Goal: Check status: Check status

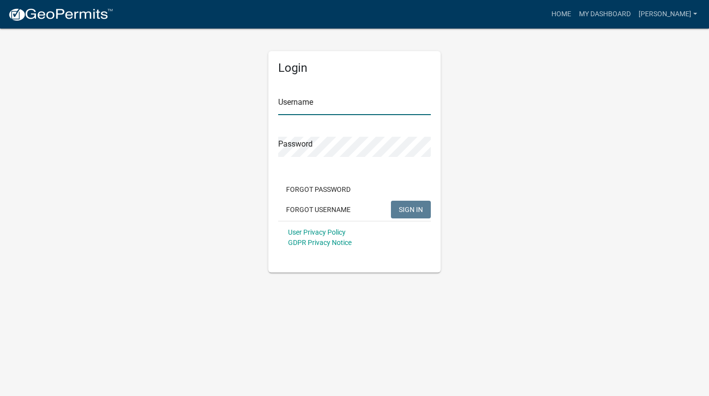
type input "[PERSON_NAME]"
click at [407, 216] on button "SIGN IN" at bounding box center [411, 210] width 40 height 18
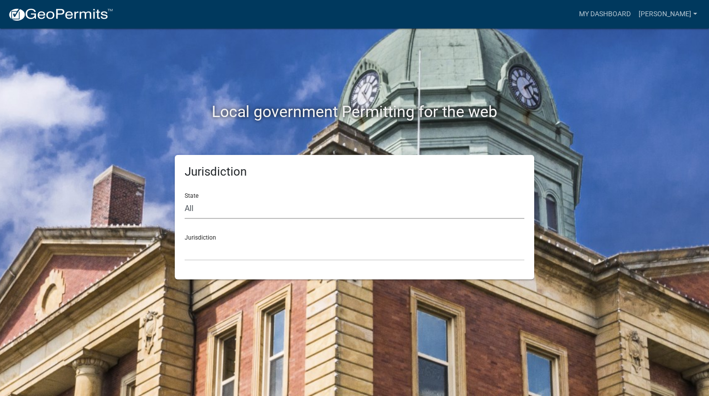
click at [195, 208] on select "All [US_STATE] [US_STATE] [US_STATE] [US_STATE] [US_STATE] [US_STATE] [US_STATE…" at bounding box center [355, 209] width 340 height 20
select select "[US_STATE]"
click at [185, 199] on select "All [US_STATE] [US_STATE] [US_STATE] [US_STATE] [US_STATE] [US_STATE] [US_STATE…" at bounding box center [355, 209] width 340 height 20
click at [204, 242] on select "[GEOGRAPHIC_DATA], [US_STATE][PERSON_NAME][GEOGRAPHIC_DATA], [US_STATE][PERSON_…" at bounding box center [355, 251] width 340 height 20
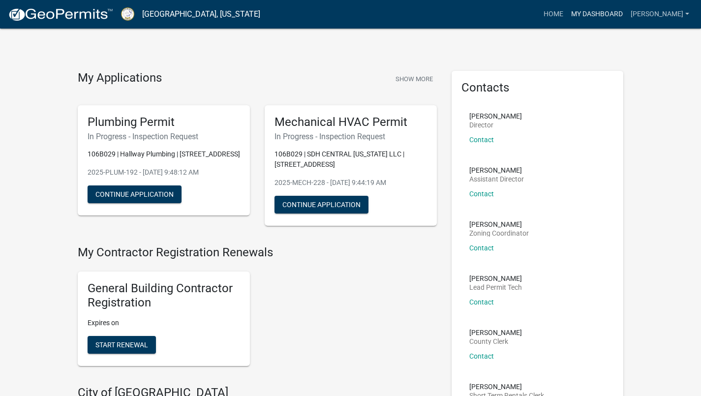
click at [624, 16] on link "My Dashboard" at bounding box center [597, 14] width 60 height 19
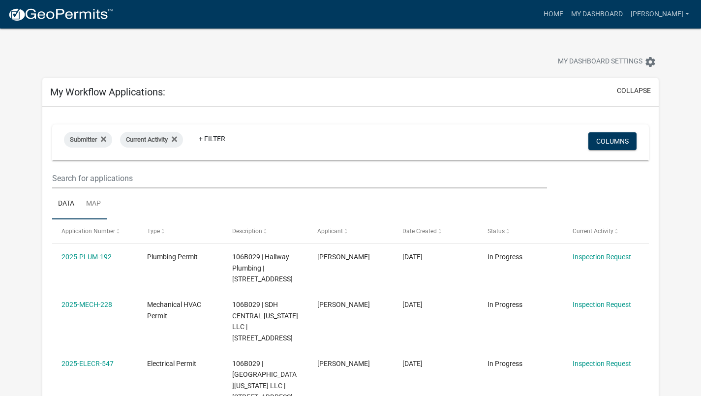
click at [94, 203] on link "Map" at bounding box center [93, 203] width 27 height 31
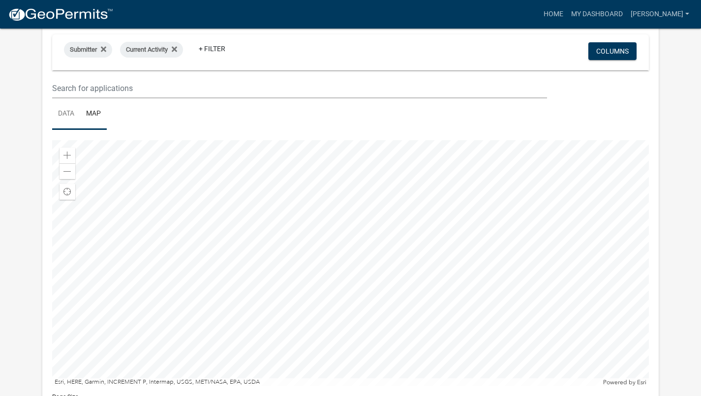
scroll to position [98, 0]
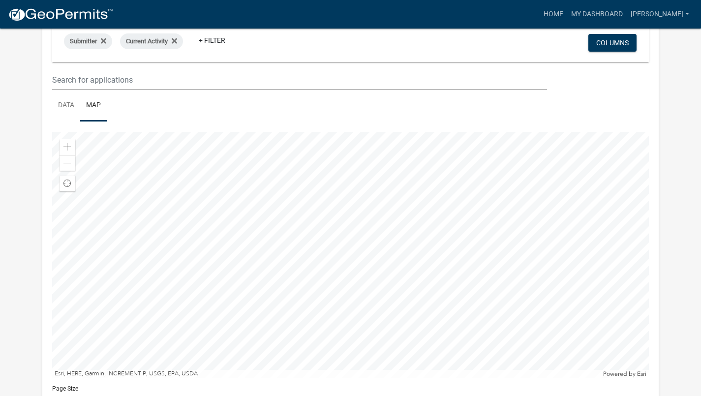
click at [375, 268] on div at bounding box center [350, 255] width 597 height 246
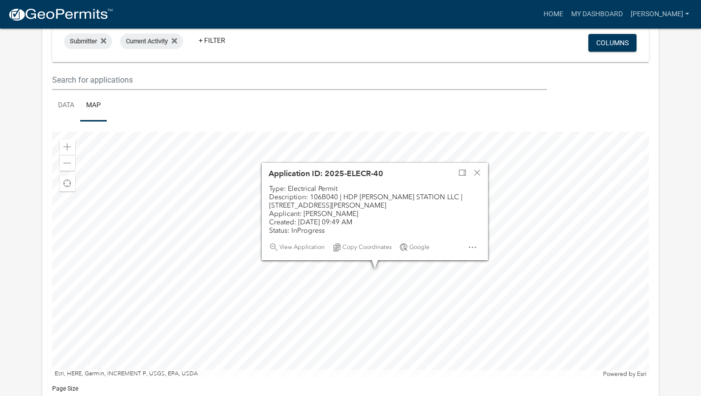
click at [543, 252] on div at bounding box center [350, 255] width 597 height 246
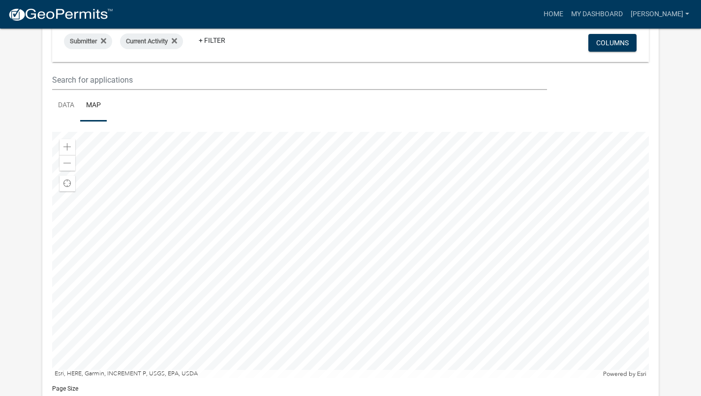
click at [304, 207] on div at bounding box center [350, 255] width 597 height 246
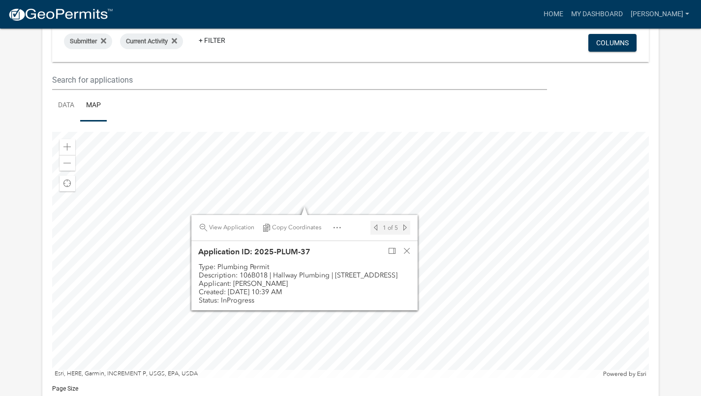
click at [335, 198] on div at bounding box center [350, 255] width 597 height 246
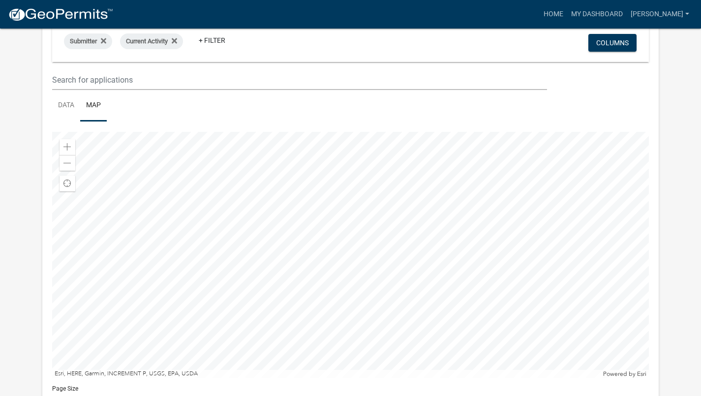
click at [314, 218] on div at bounding box center [350, 255] width 597 height 246
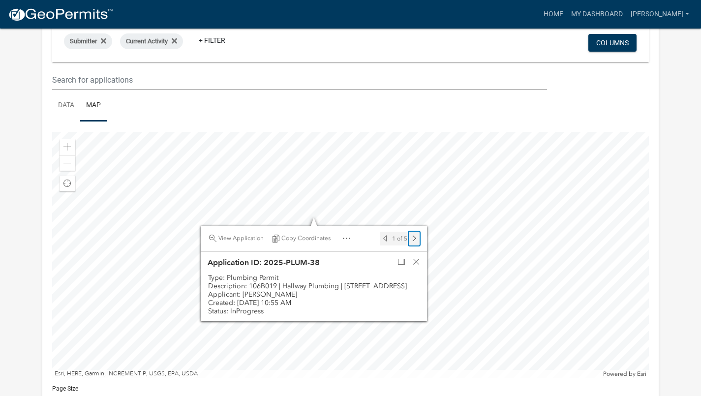
click at [414, 239] on span "Next feature" at bounding box center [414, 239] width 8 height 8
click at [387, 239] on span "Previous feature" at bounding box center [385, 239] width 8 height 8
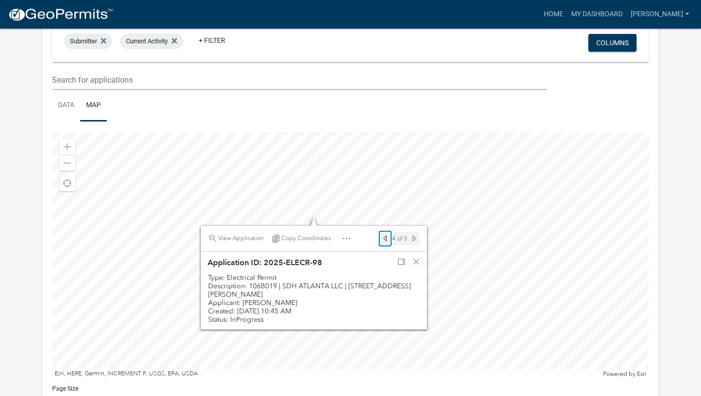
click at [387, 239] on span "Previous feature" at bounding box center [385, 239] width 8 height 8
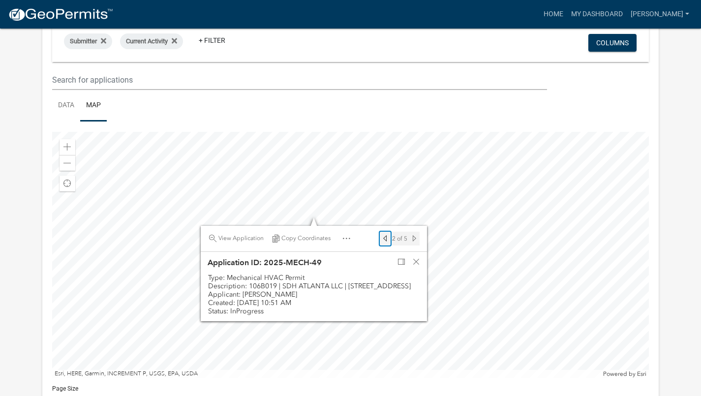
click at [387, 239] on span "Previous feature" at bounding box center [385, 239] width 8 height 8
click at [442, 346] on div at bounding box center [350, 255] width 597 height 246
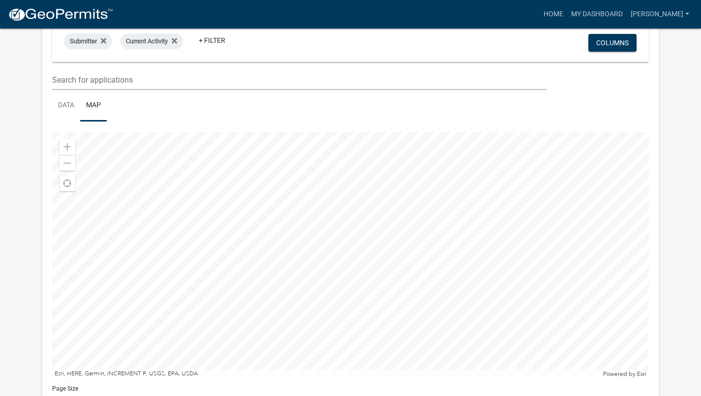
click at [425, 341] on div at bounding box center [350, 255] width 597 height 246
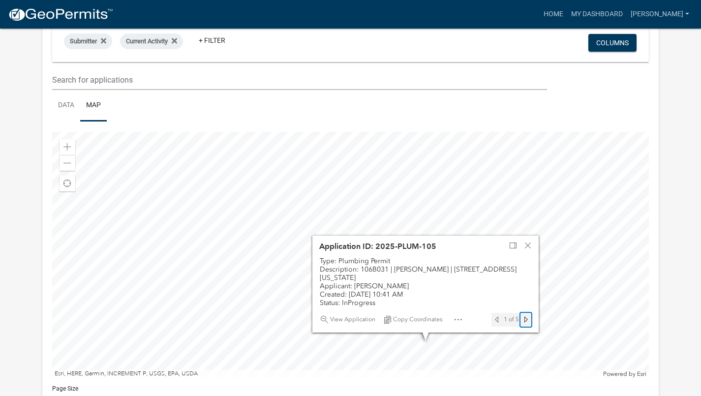
click at [524, 319] on span "Next feature" at bounding box center [526, 320] width 8 height 8
click at [548, 308] on div at bounding box center [350, 255] width 597 height 246
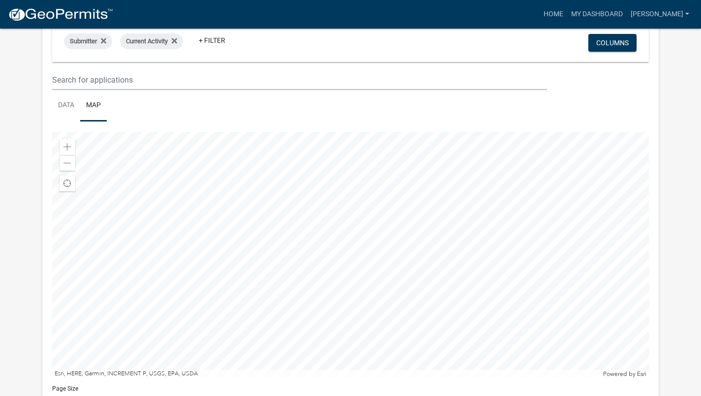
click at [436, 326] on div at bounding box center [350, 255] width 597 height 246
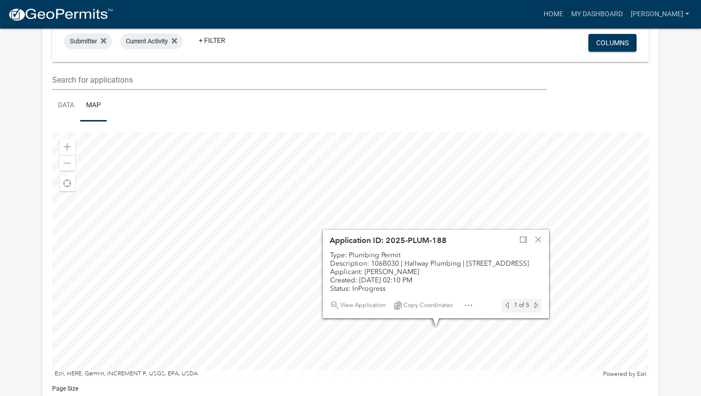
click at [499, 353] on div at bounding box center [350, 255] width 597 height 246
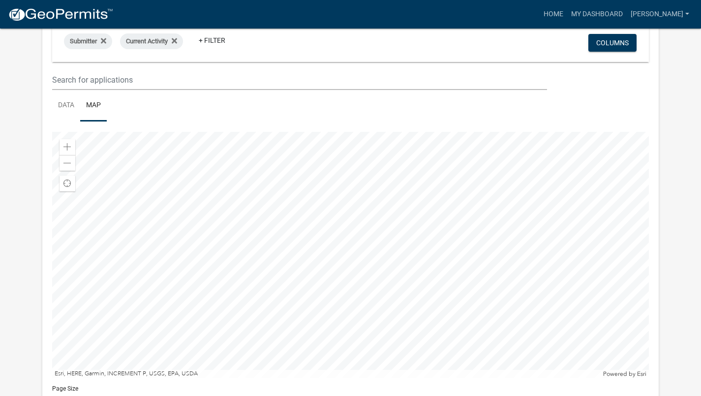
click at [274, 220] on div at bounding box center [350, 255] width 597 height 246
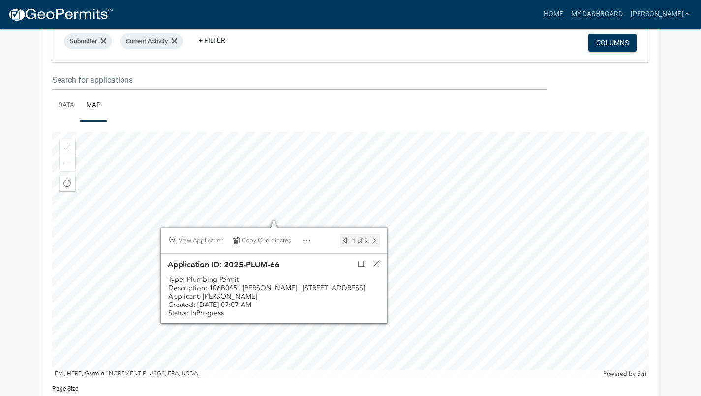
click at [248, 218] on div at bounding box center [350, 255] width 597 height 246
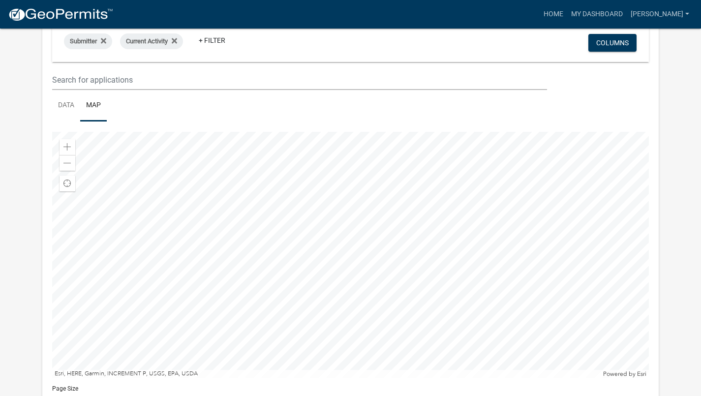
click at [284, 231] on div at bounding box center [350, 255] width 597 height 246
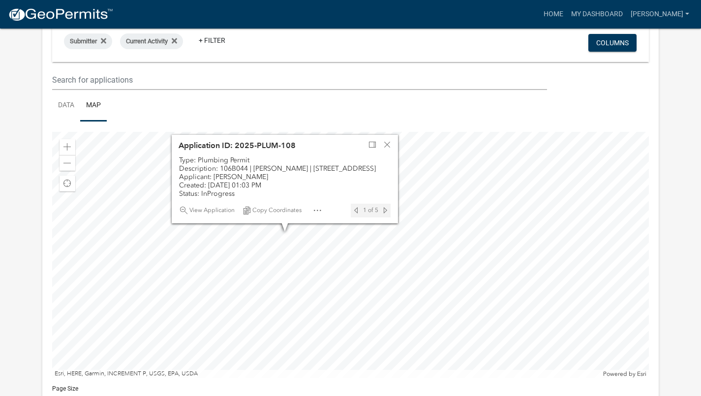
click at [266, 255] on div at bounding box center [350, 255] width 597 height 246
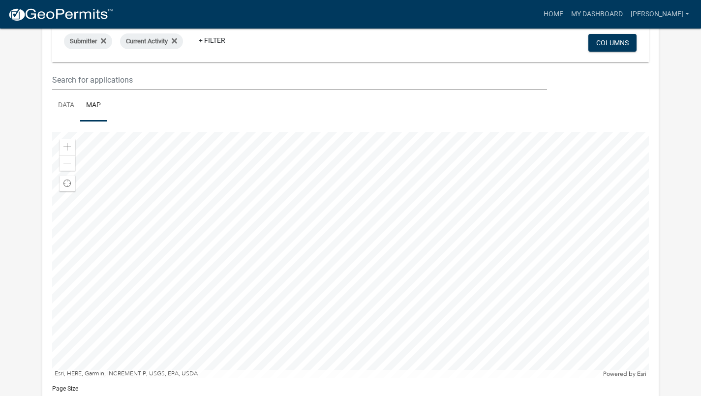
click at [293, 240] on div at bounding box center [350, 255] width 597 height 246
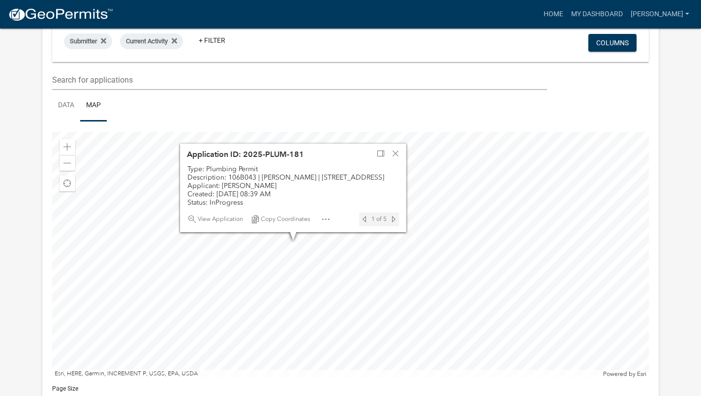
click at [279, 248] on div at bounding box center [350, 255] width 597 height 246
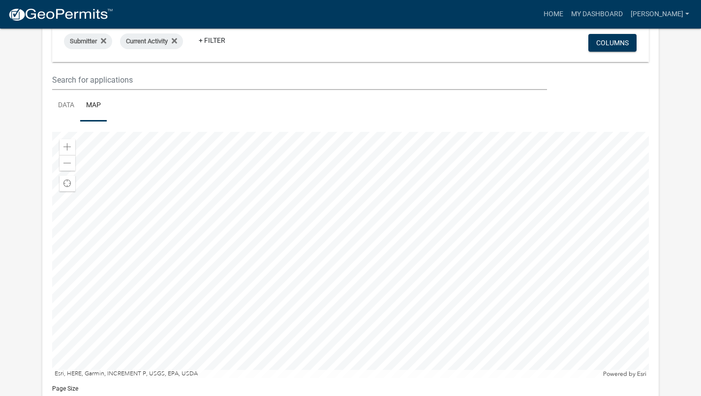
click at [304, 251] on div at bounding box center [350, 255] width 597 height 246
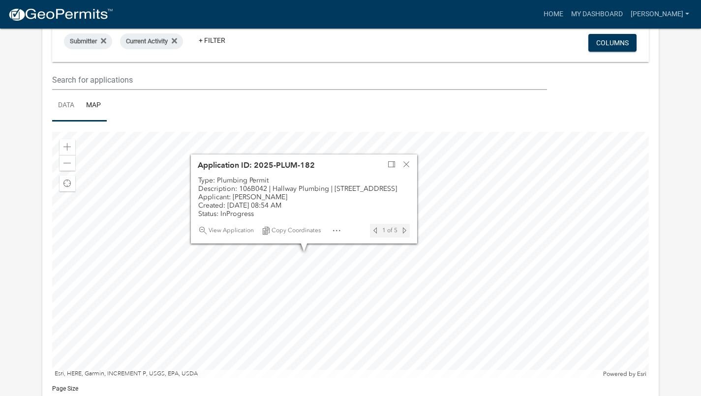
click at [65, 104] on link "Data" at bounding box center [66, 105] width 28 height 31
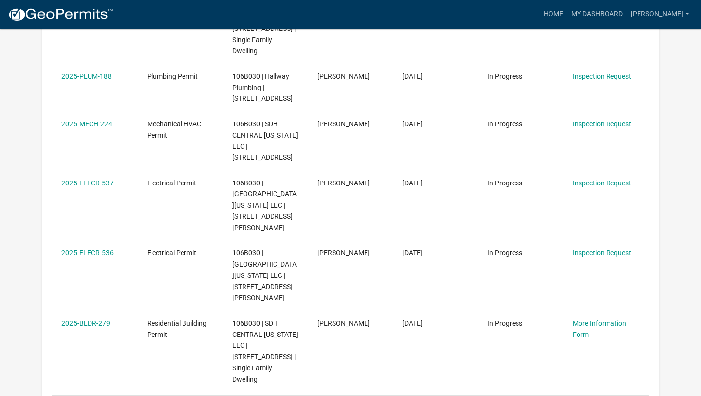
scroll to position [512, 0]
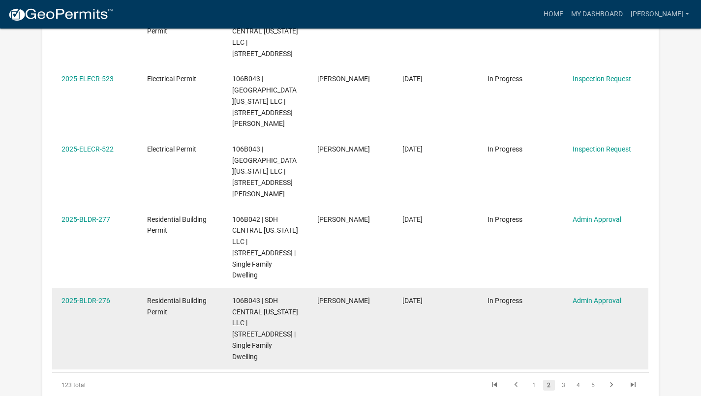
scroll to position [551, 0]
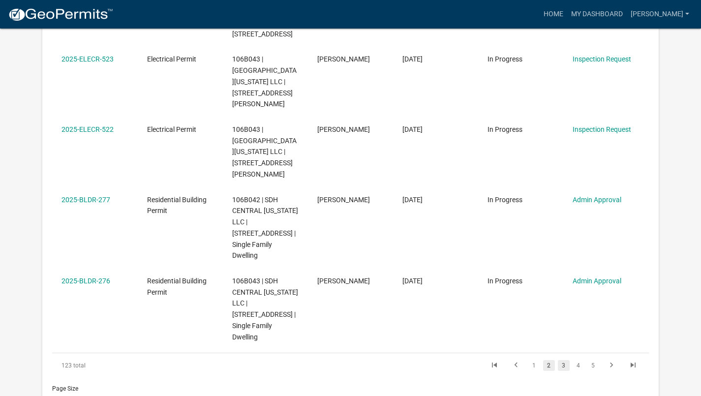
click at [564, 360] on link "3" at bounding box center [564, 365] width 12 height 11
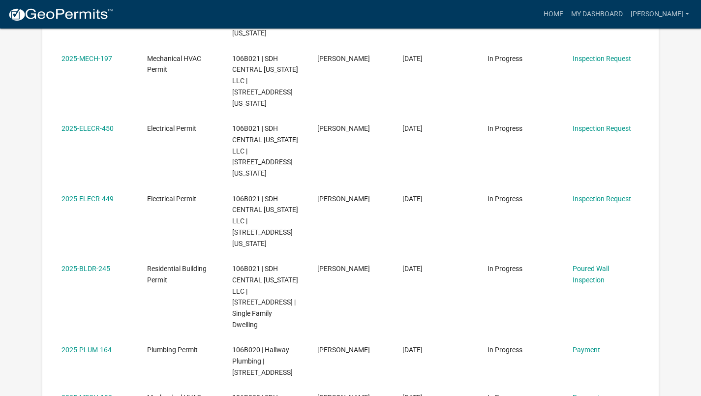
scroll to position [256, 0]
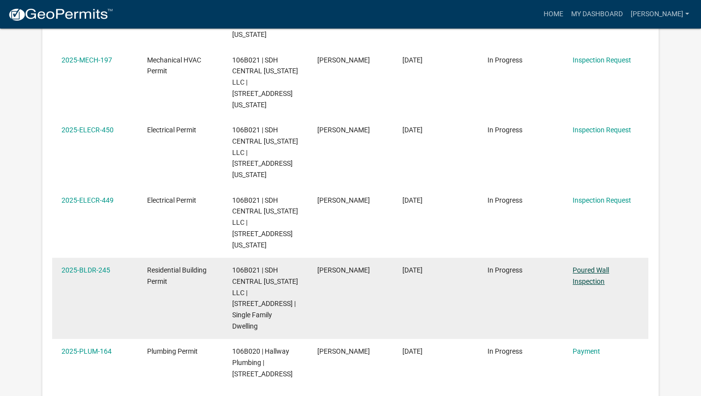
click at [590, 266] on link "Poured Wall Inspection" at bounding box center [591, 275] width 36 height 19
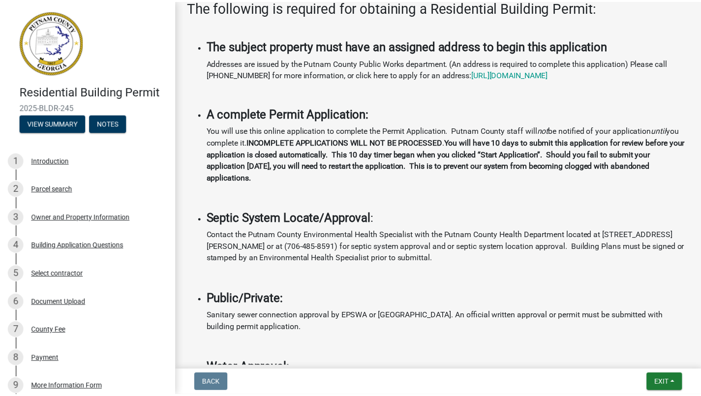
scroll to position [256, 0]
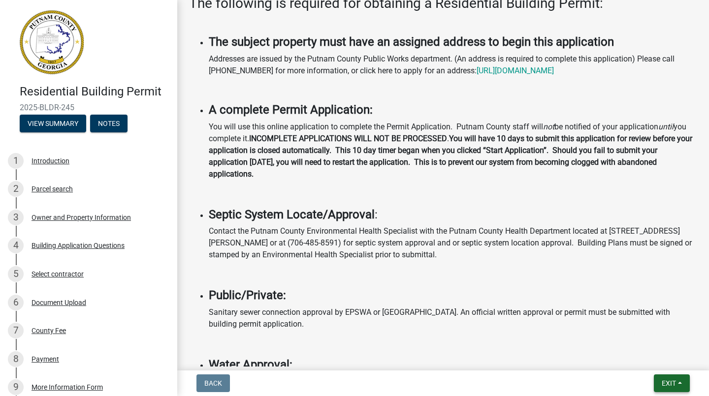
click at [665, 385] on span "Exit" at bounding box center [668, 383] width 14 height 8
click at [648, 358] on button "Save & Exit" at bounding box center [650, 358] width 79 height 24
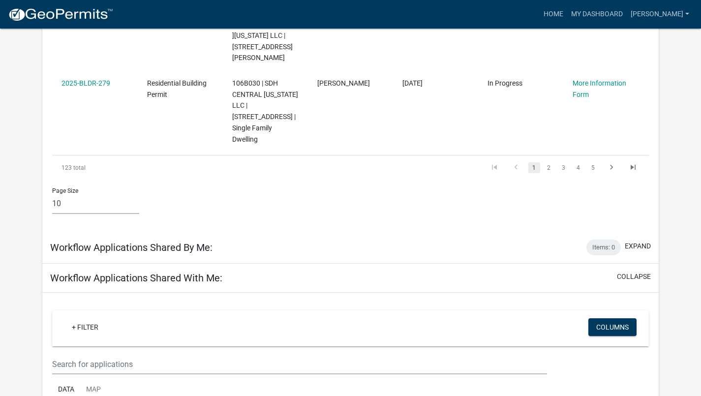
scroll to position [748, 0]
click at [565, 163] on link "3" at bounding box center [564, 168] width 12 height 11
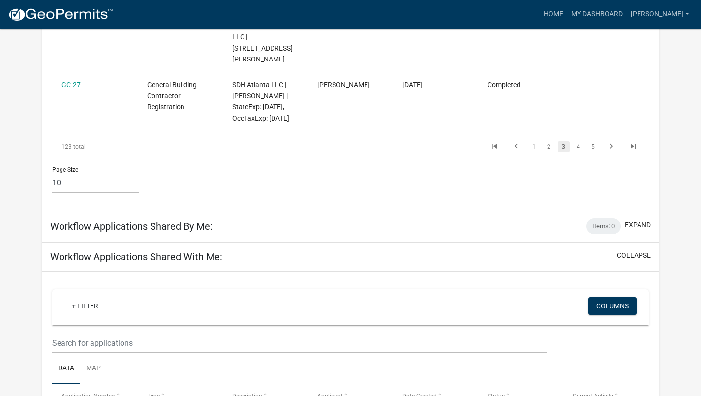
scroll to position [748, 0]
click at [580, 141] on link "4" at bounding box center [579, 146] width 12 height 11
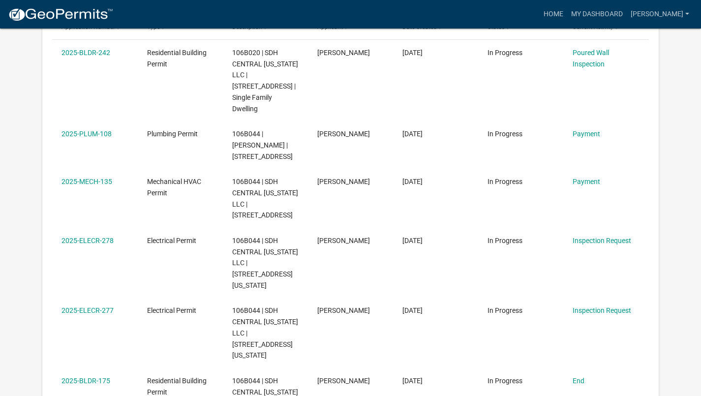
scroll to position [177, 0]
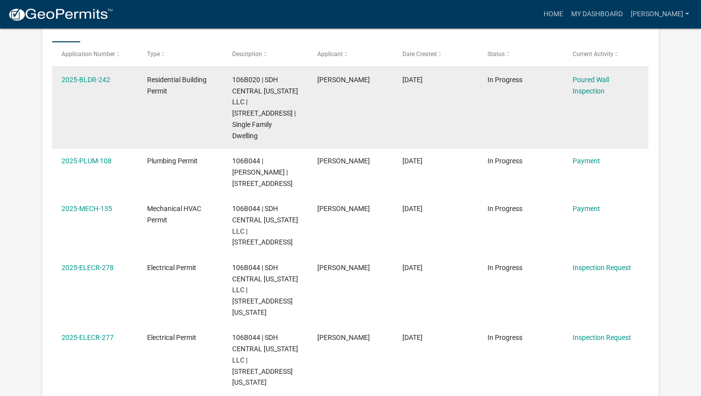
click at [519, 101] on datatable-body-cell "In Progress" at bounding box center [520, 107] width 85 height 81
click at [601, 80] on link "Poured Wall Inspection" at bounding box center [591, 85] width 36 height 19
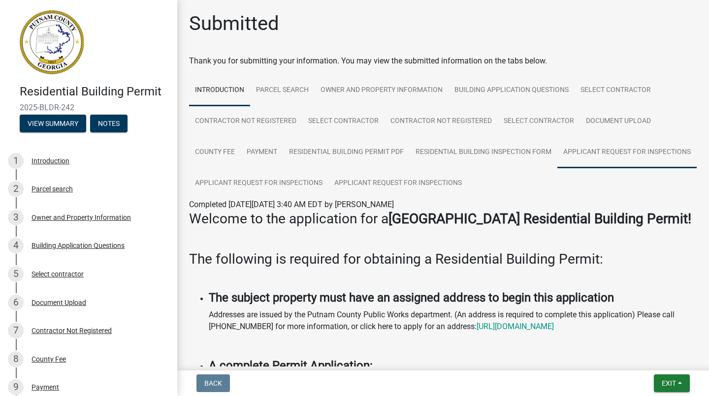
click at [557, 168] on link "Applicant Request for Inspections" at bounding box center [626, 152] width 139 height 31
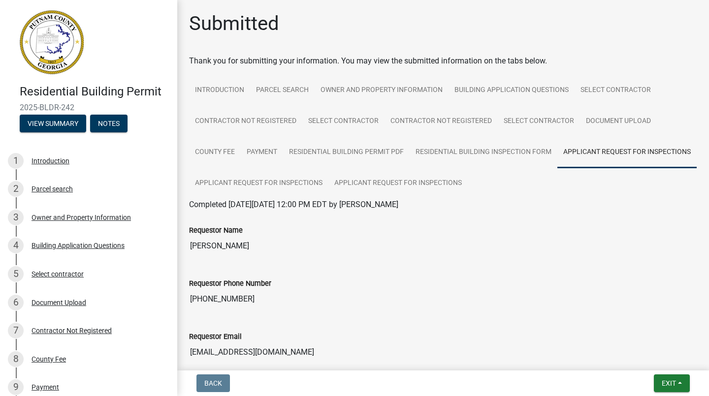
click at [673, 290] on input "[PHONE_NUMBER]" at bounding box center [443, 299] width 508 height 20
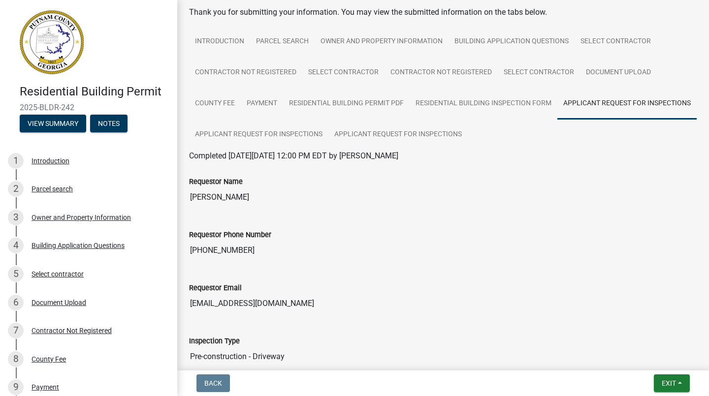
scroll to position [48, 0]
click at [328, 135] on link "Applicant Request for Inspections" at bounding box center [258, 135] width 139 height 31
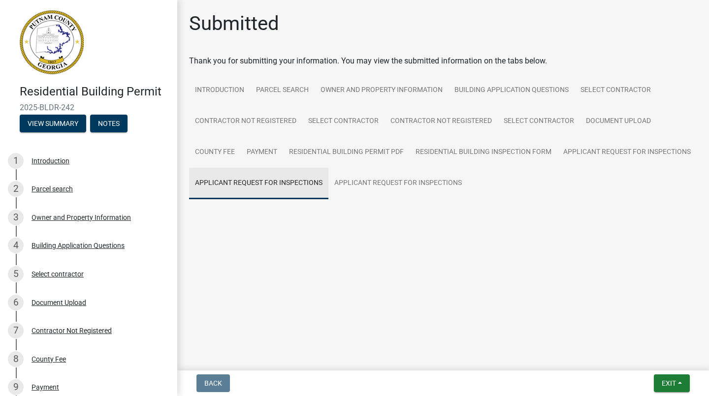
scroll to position [0, 0]
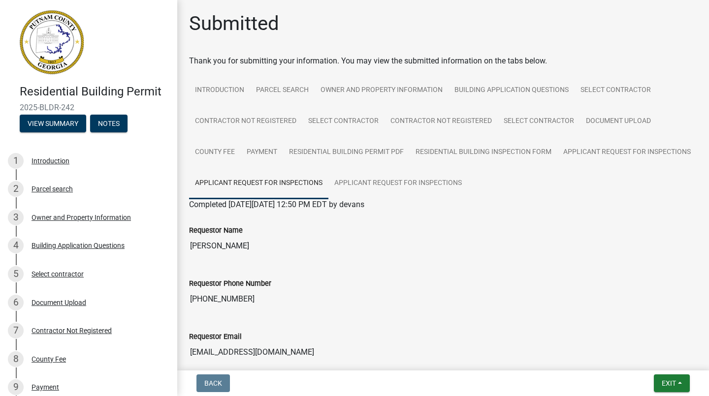
click at [484, 289] on div "Requestor Phone Number" at bounding box center [443, 284] width 508 height 12
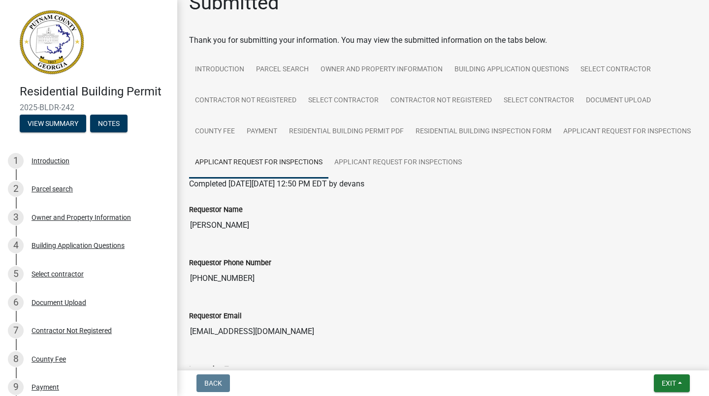
scroll to position [20, 0]
click at [467, 163] on link "Applicant Request for Inspections" at bounding box center [397, 163] width 139 height 31
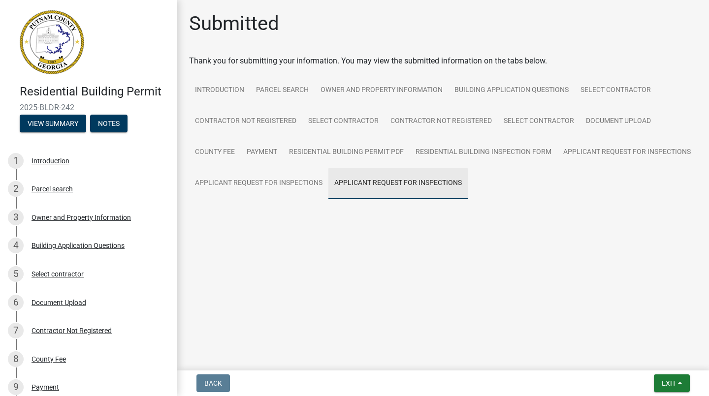
scroll to position [0, 0]
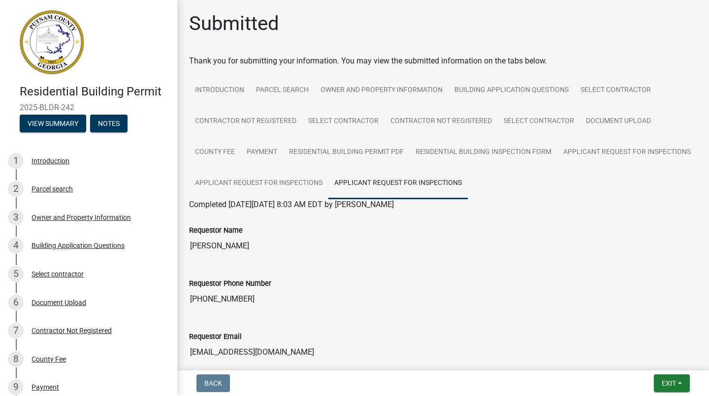
click at [558, 281] on div "Requestor Phone Number" at bounding box center [443, 284] width 508 height 12
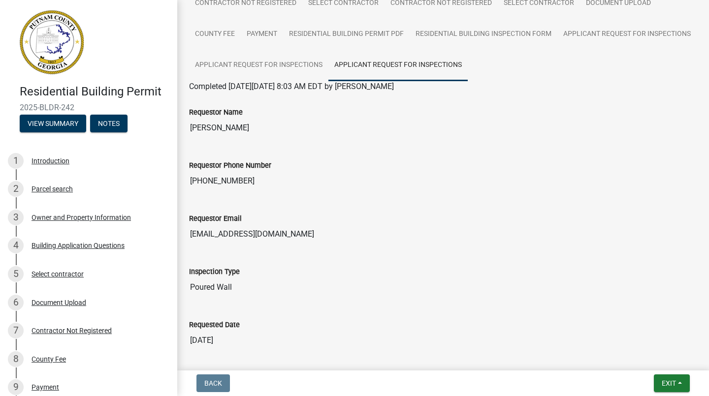
scroll to position [98, 0]
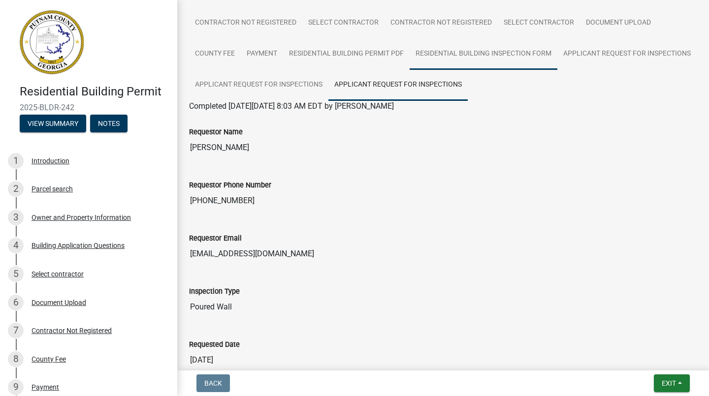
click at [481, 56] on link "Residential Building Inspection Form" at bounding box center [483, 53] width 148 height 31
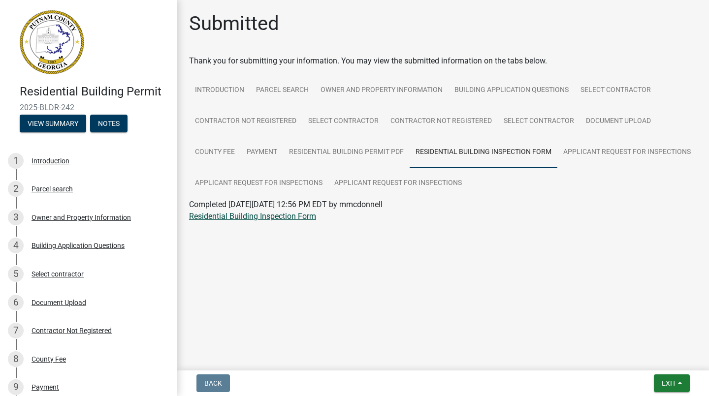
click at [225, 218] on link "Residential Building Inspection Form" at bounding box center [252, 216] width 127 height 9
